Goal: Task Accomplishment & Management: Manage account settings

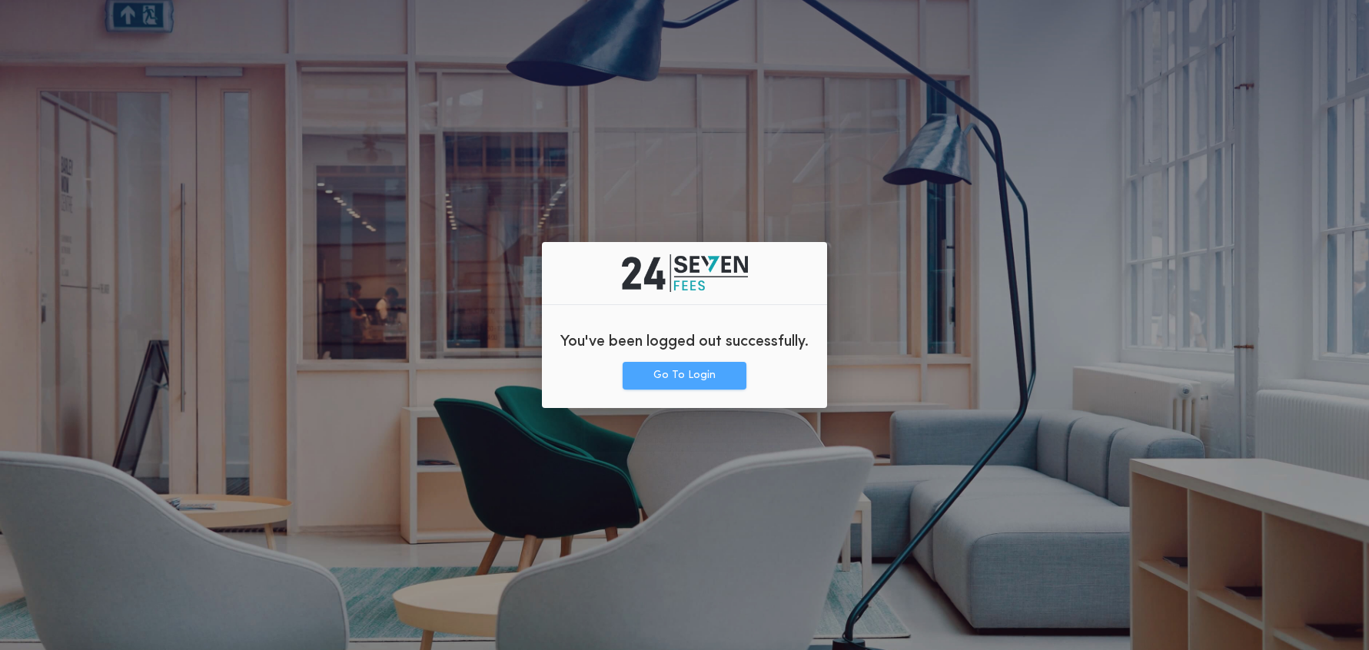
click at [683, 381] on button "Go To Login" at bounding box center [685, 376] width 124 height 28
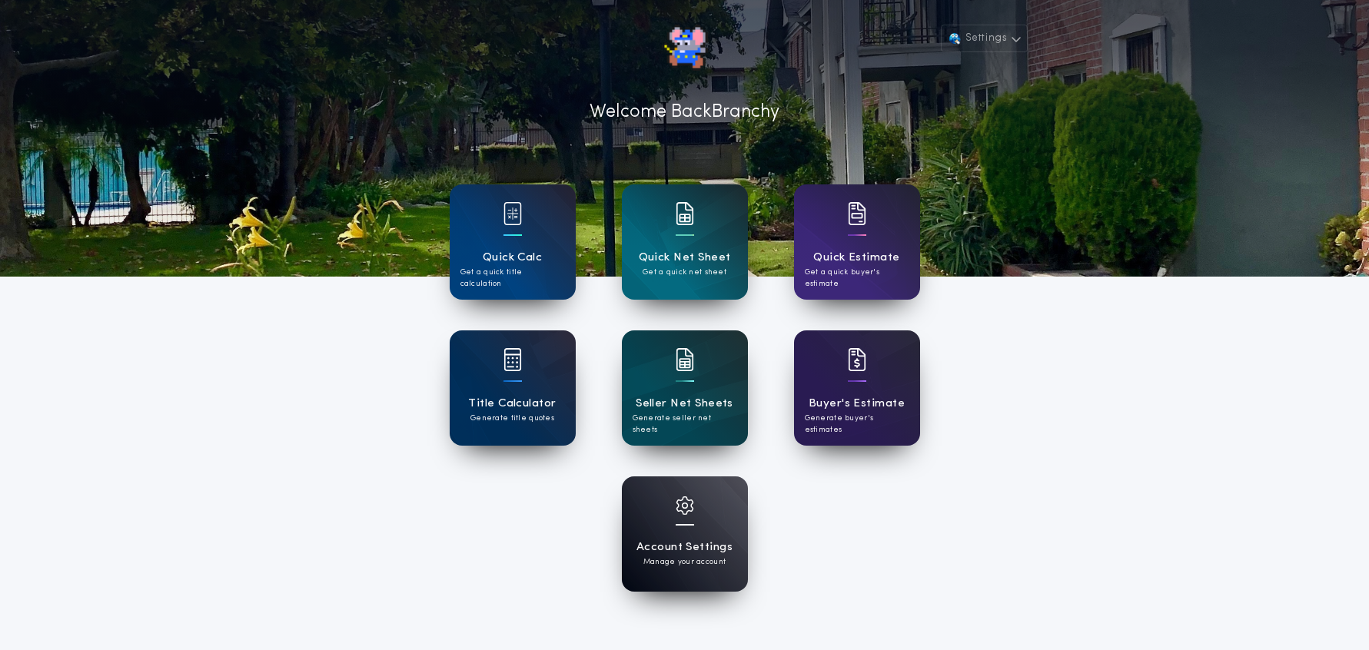
click at [692, 534] on div at bounding box center [685, 516] width 18 height 38
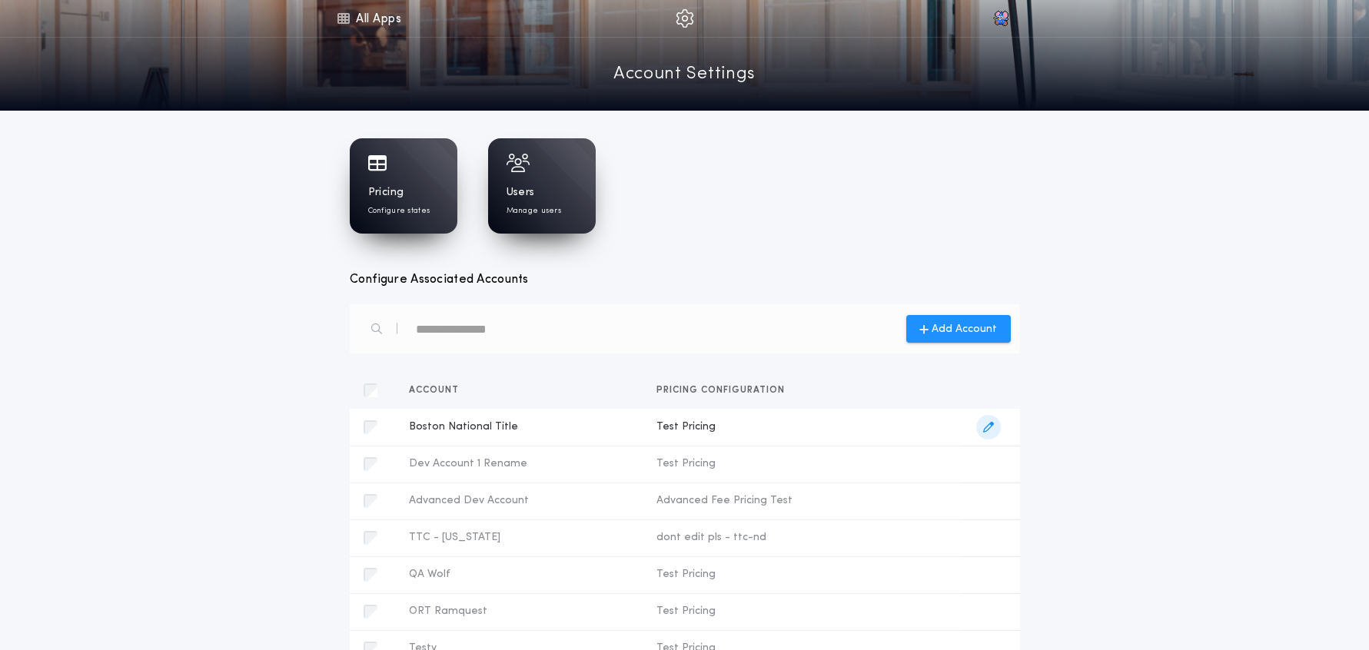
click at [984, 431] on span "button" at bounding box center [988, 427] width 25 height 25
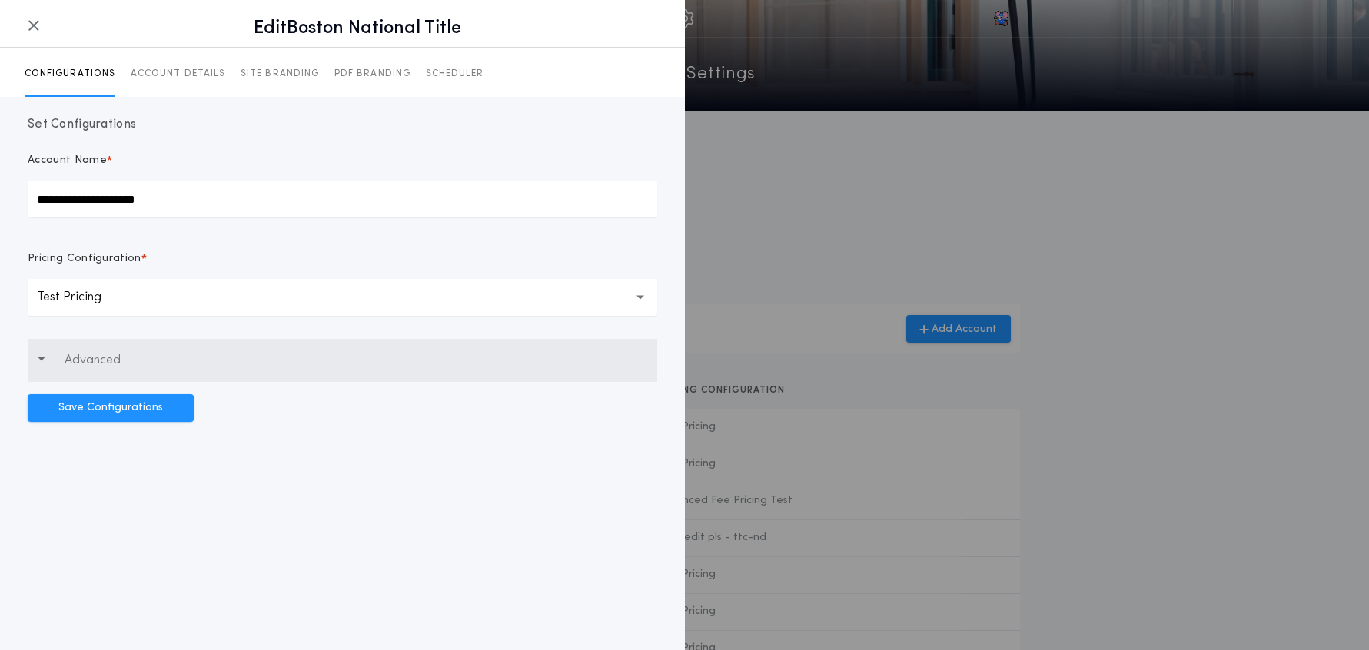
click at [85, 357] on p "Advanced" at bounding box center [93, 360] width 56 height 18
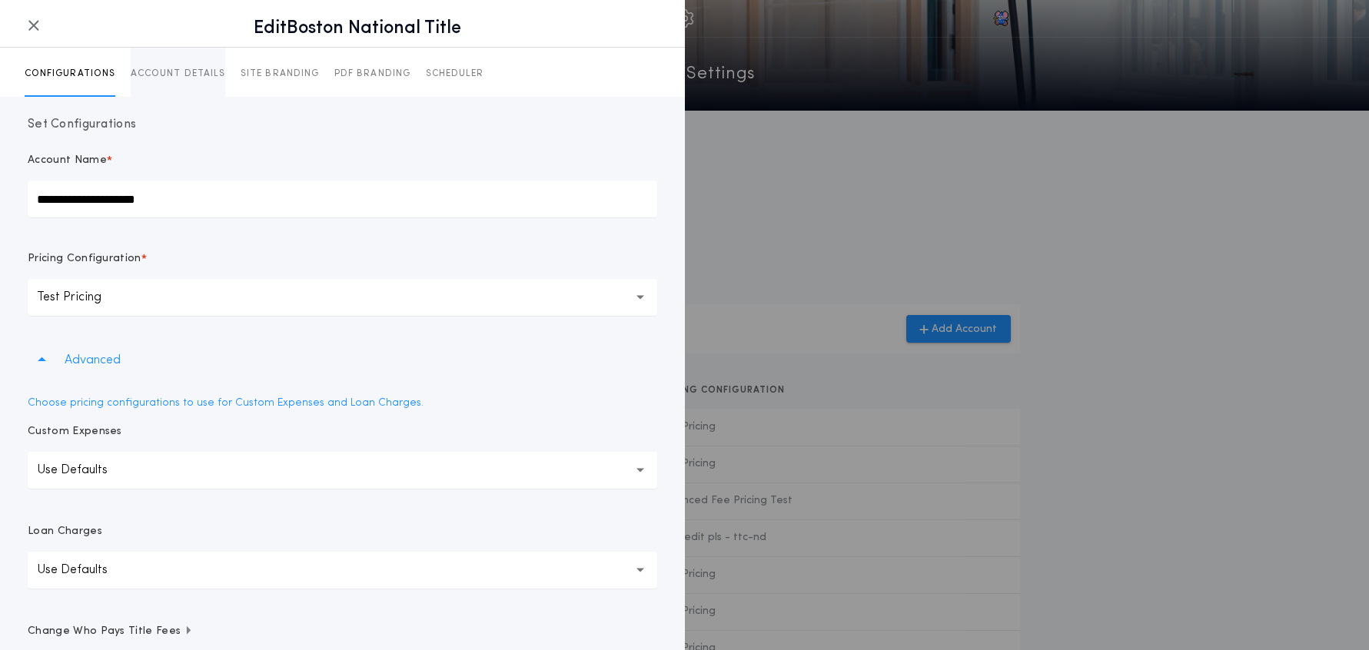
click at [191, 75] on p "ACCOUNT DETAILS" at bounding box center [178, 74] width 95 height 12
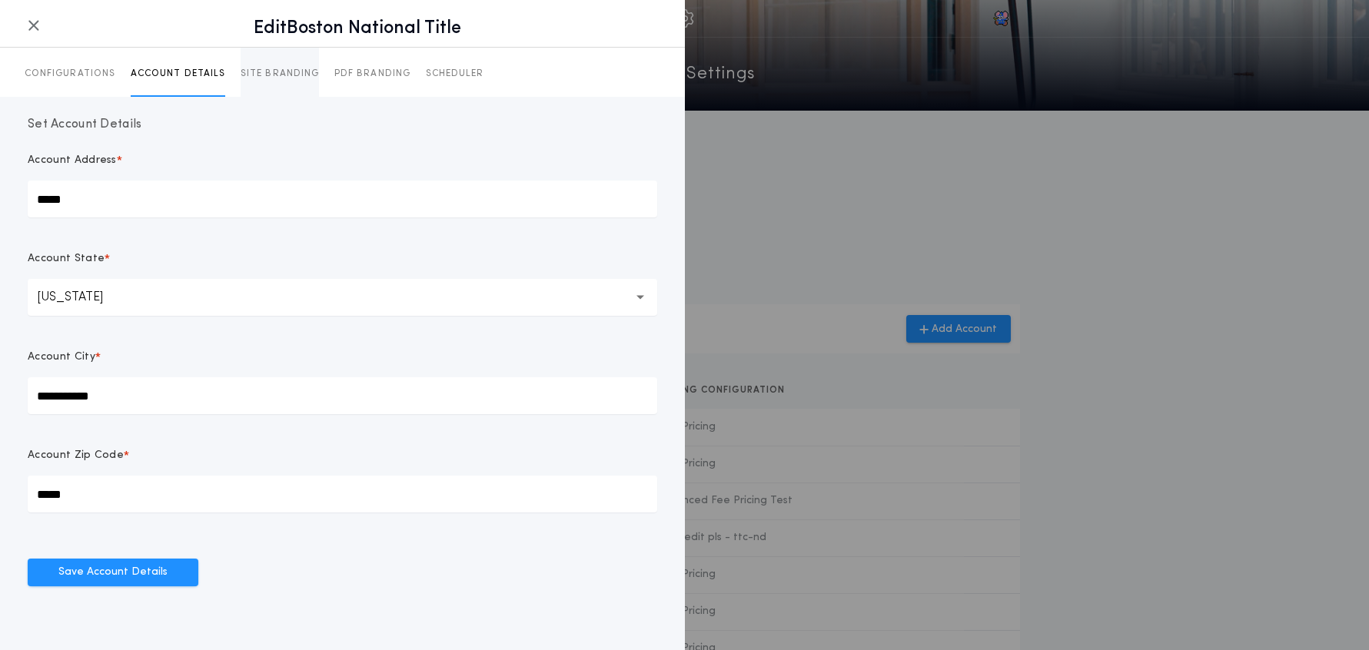
click at [244, 74] on p "SITE BRANDING" at bounding box center [280, 74] width 78 height 12
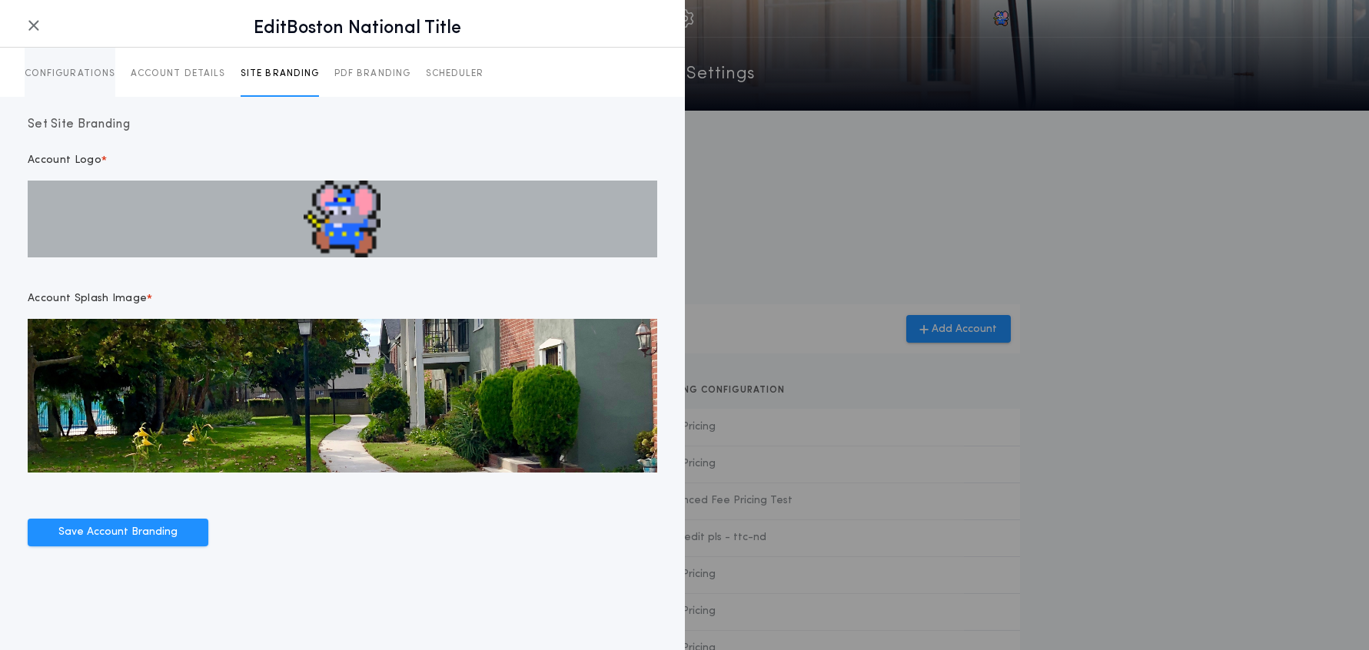
click at [50, 61] on button "CONFIGURATIONS" at bounding box center [70, 72] width 91 height 49
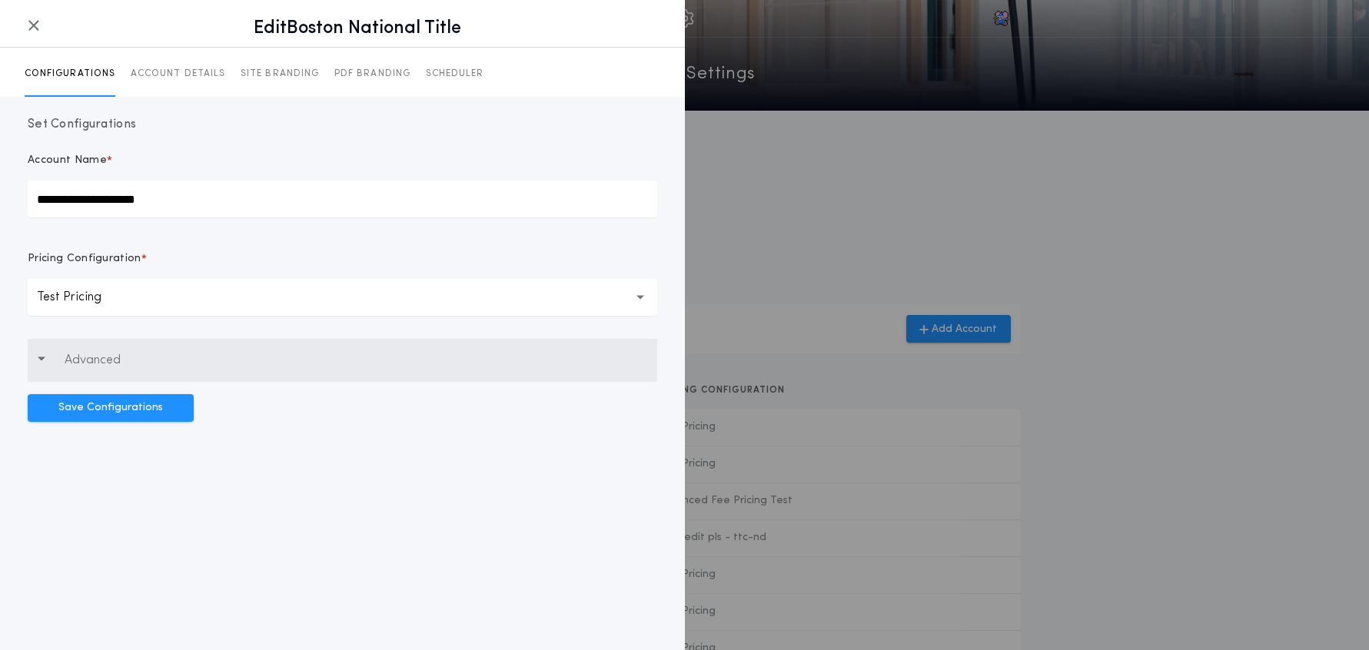
click at [96, 359] on p "Advanced" at bounding box center [93, 360] width 56 height 18
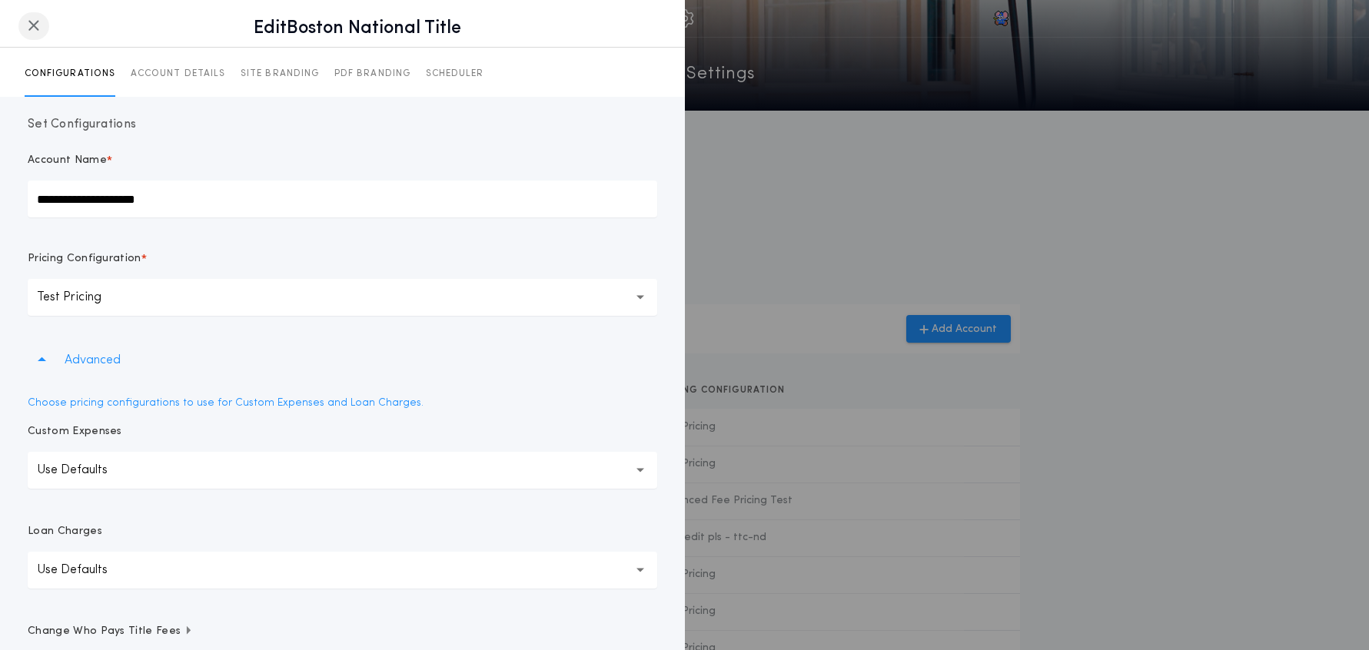
click at [32, 25] on icon "button" at bounding box center [34, 25] width 12 height 1
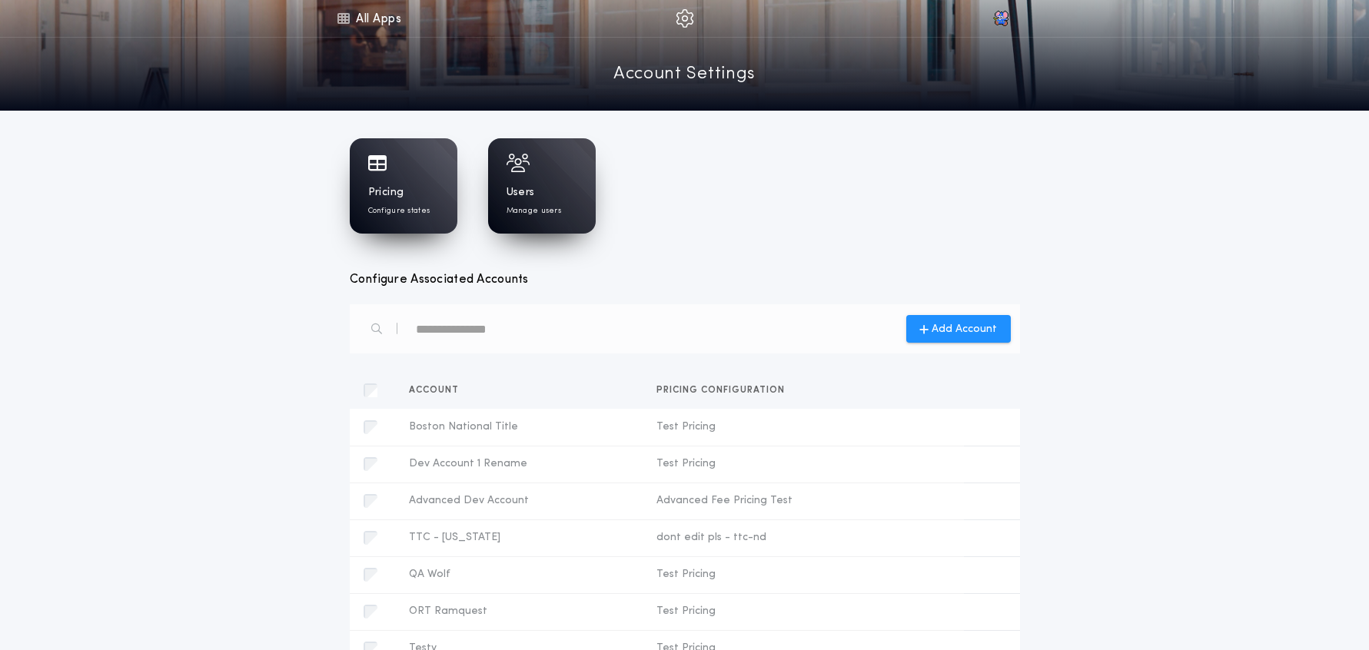
click at [514, 202] on div "Users Manage users" at bounding box center [542, 201] width 71 height 32
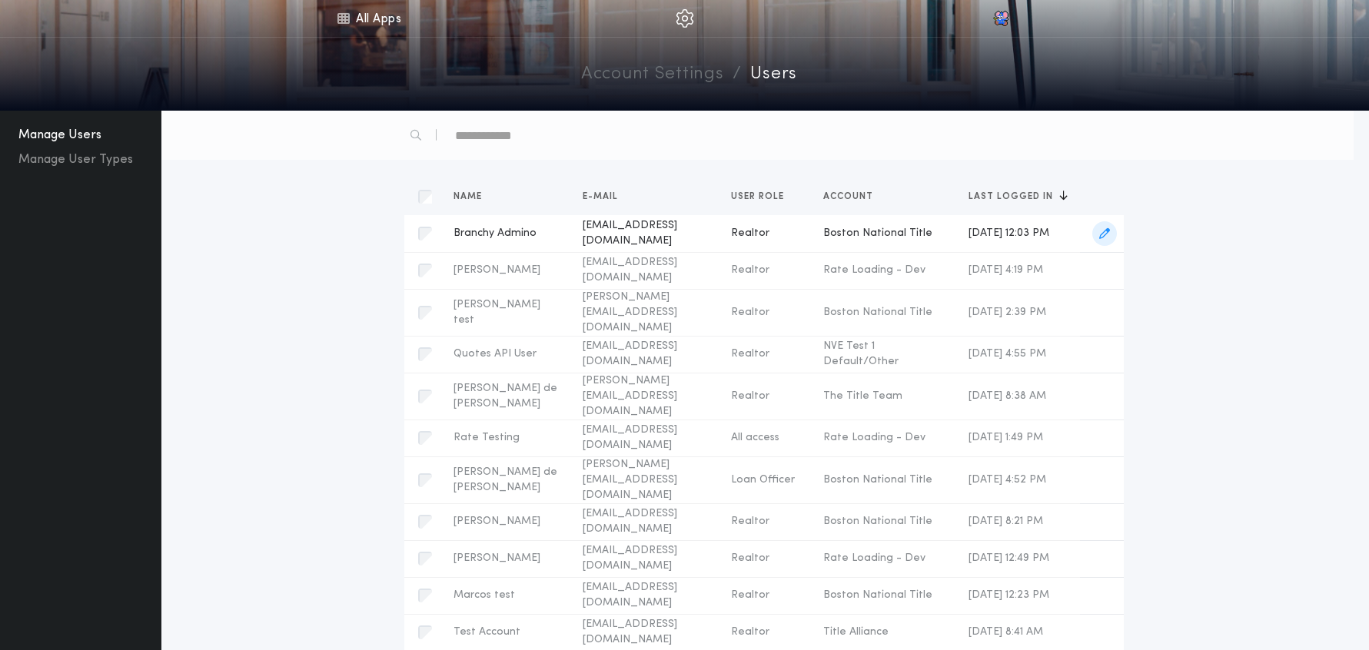
click at [1110, 236] on icon "button" at bounding box center [1104, 233] width 11 height 11
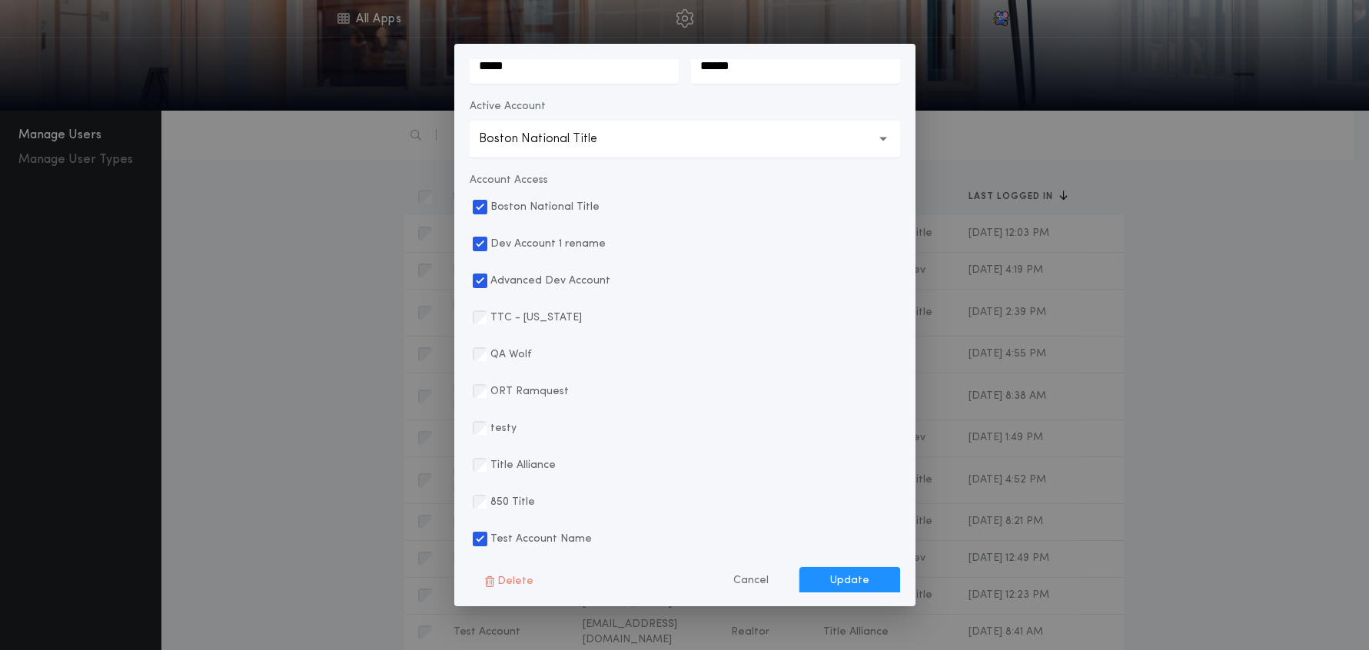
scroll to position [524, 0]
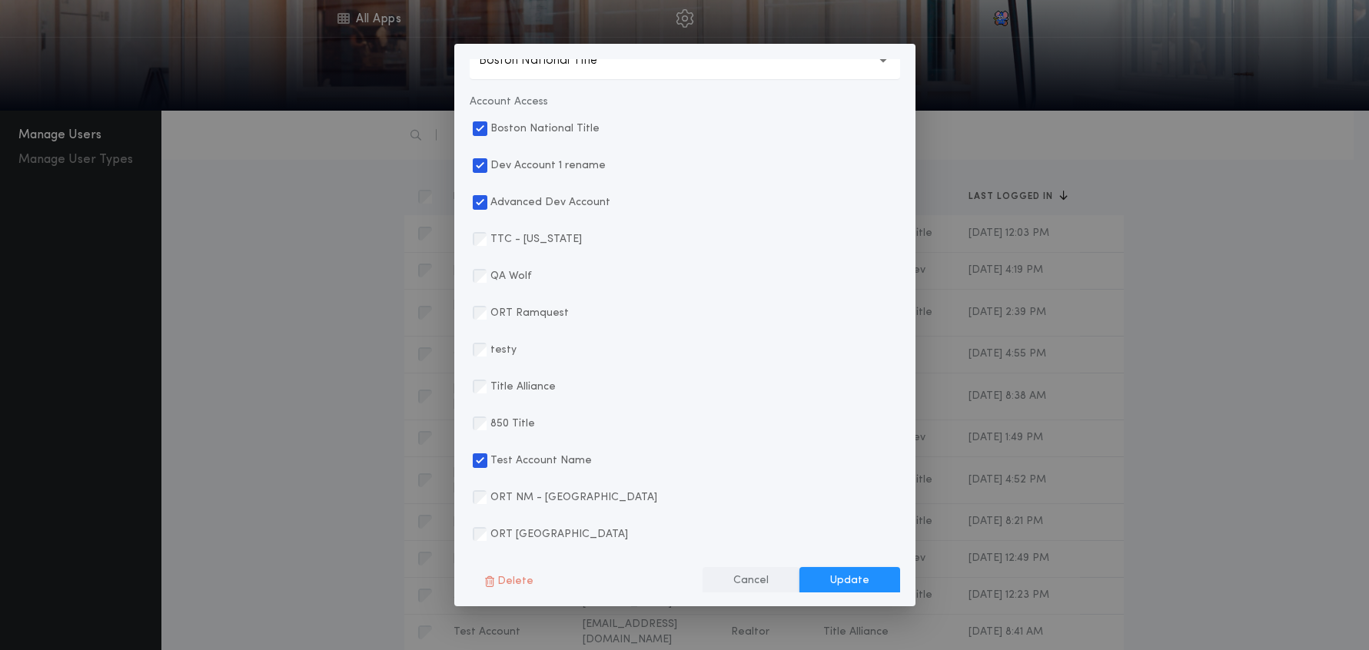
click at [756, 579] on button "Cancel" at bounding box center [751, 581] width 97 height 28
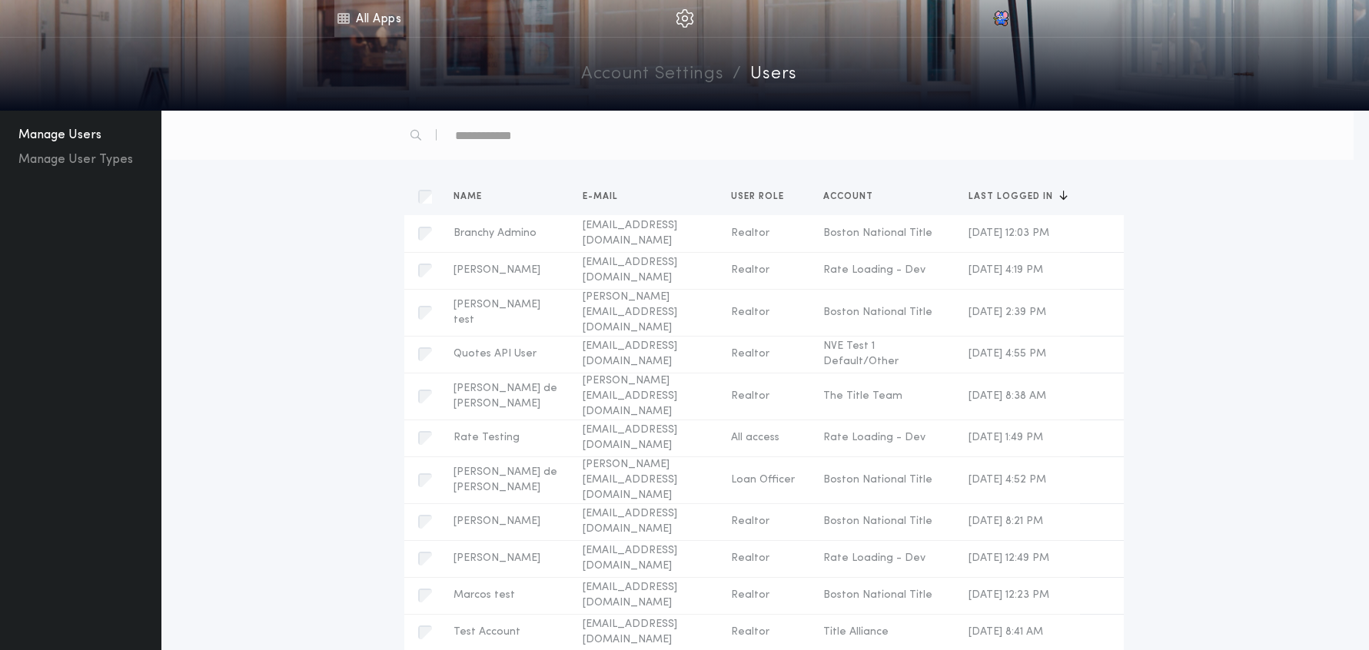
click at [365, 17] on link "All Apps" at bounding box center [368, 18] width 69 height 37
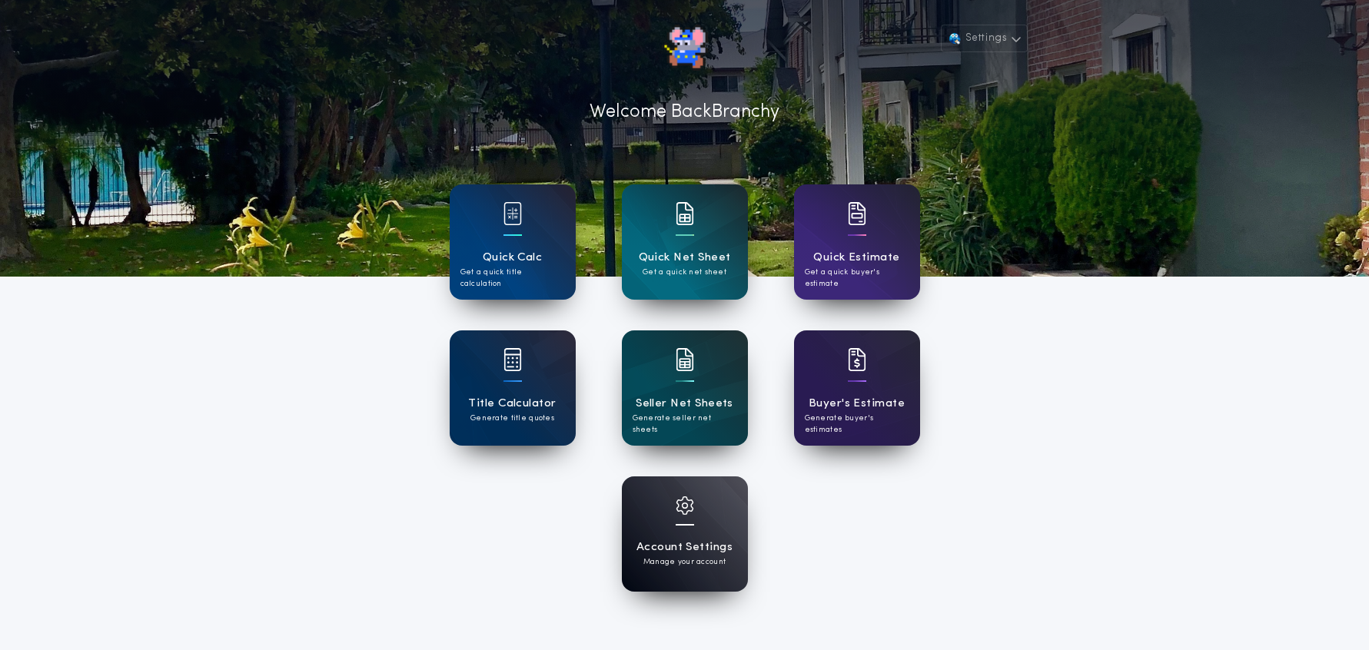
click at [677, 531] on div at bounding box center [685, 516] width 18 height 38
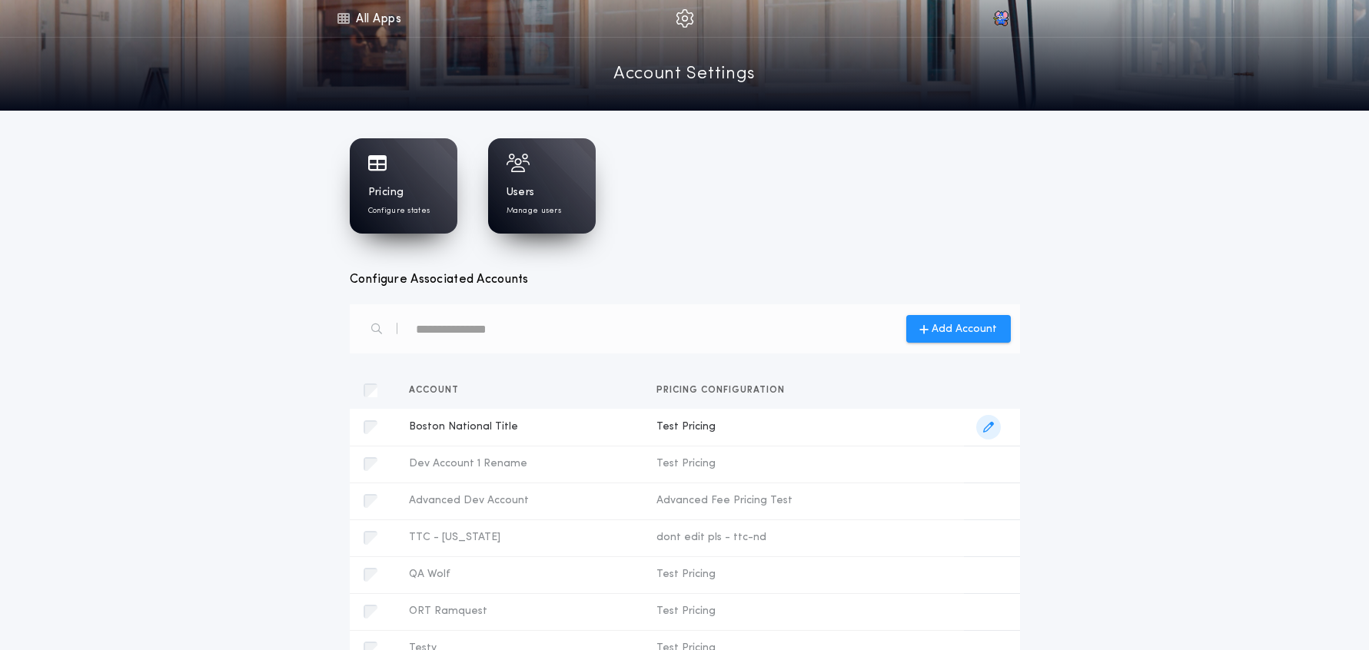
click at [721, 428] on span "Test Pricing" at bounding box center [805, 427] width 296 height 15
